Goal: Consume media (video, audio)

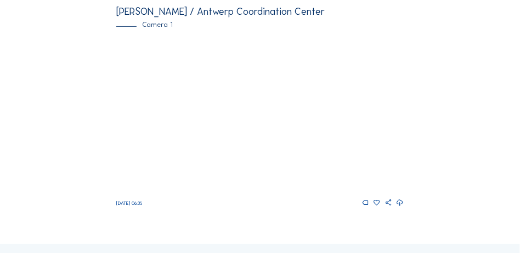
scroll to position [137, 0]
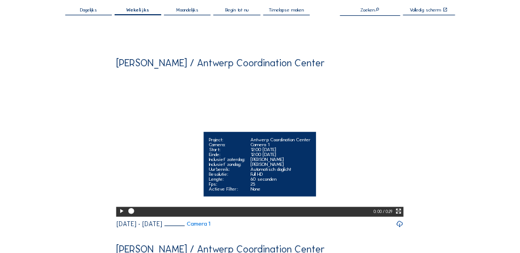
scroll to position [82, 0]
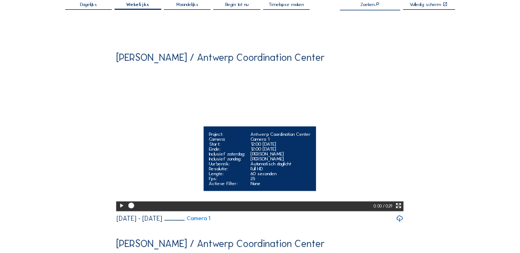
click at [120, 210] on icon at bounding box center [121, 206] width 7 height 8
